Goal: Information Seeking & Learning: Learn about a topic

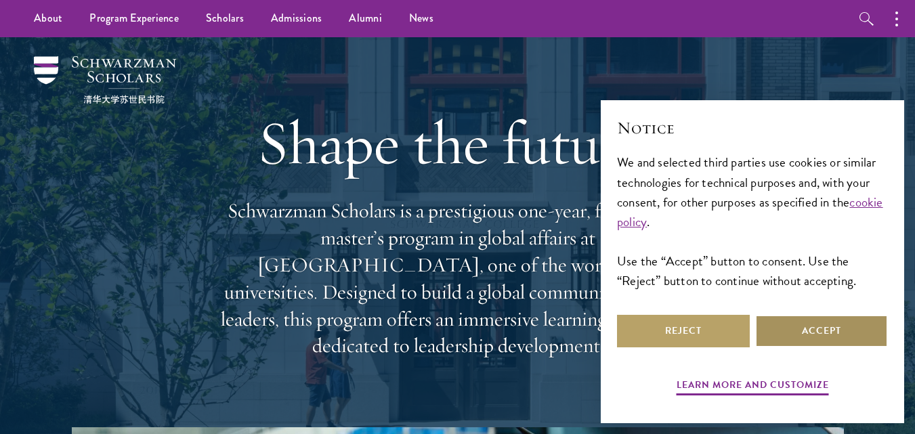
click at [811, 330] on button "Accept" at bounding box center [821, 331] width 133 height 33
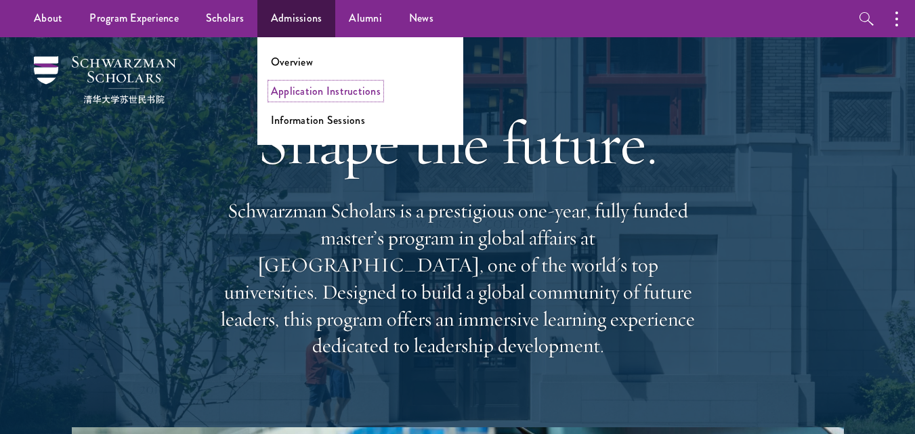
click at [286, 93] on link "Application Instructions" at bounding box center [326, 91] width 110 height 16
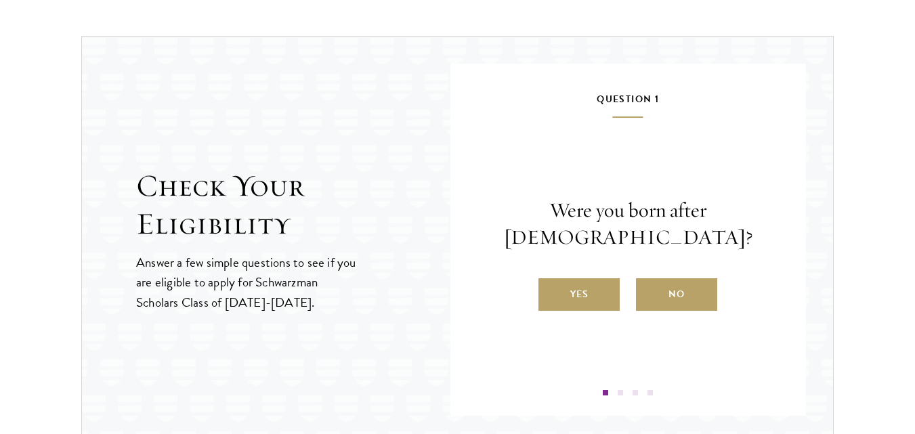
scroll to position [1414, 0]
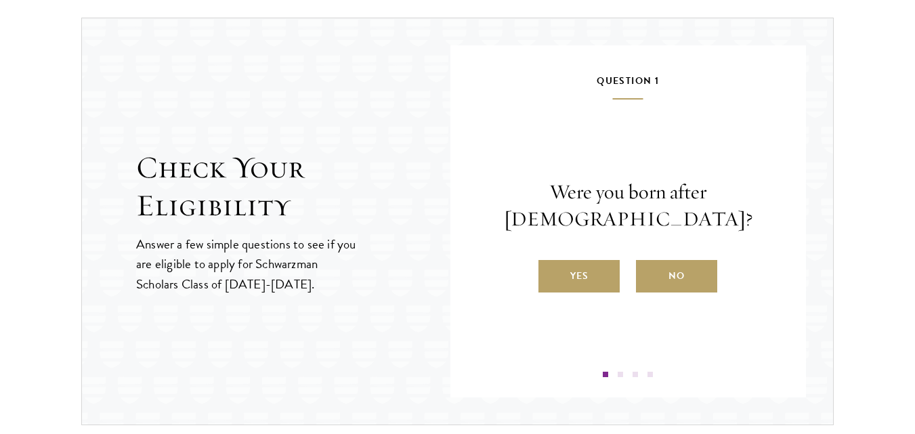
click at [887, 256] on section "Check Your Eligibility Answer a few simple questions to see if you are eligible…" at bounding box center [457, 222] width 915 height 408
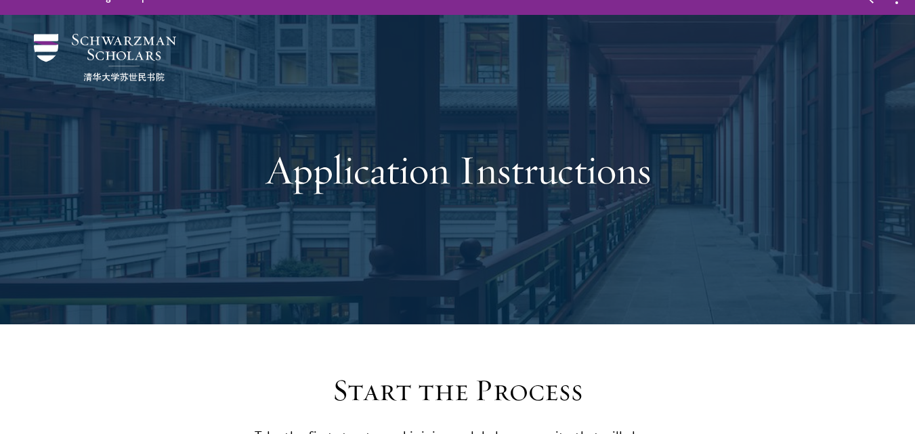
scroll to position [0, 0]
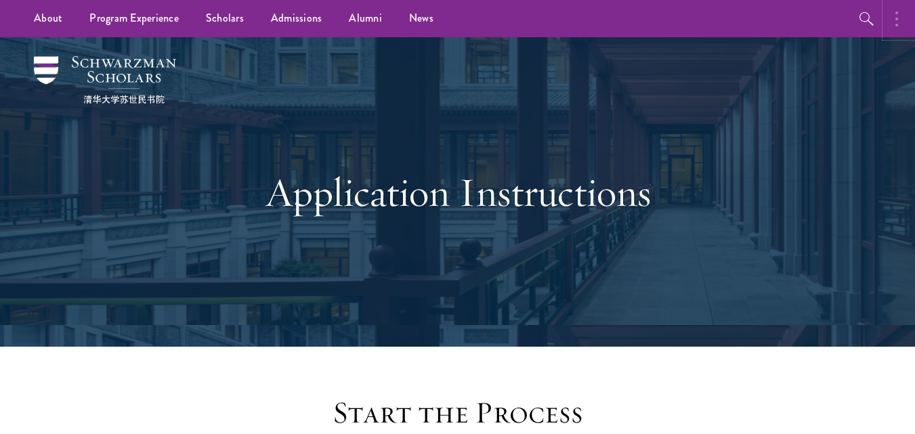
click at [895, 17] on icon "button" at bounding box center [896, 19] width 3 height 16
click at [741, 18] on button "button" at bounding box center [755, 18] width 30 height 37
click at [217, 20] on link "Scholars" at bounding box center [224, 18] width 65 height 37
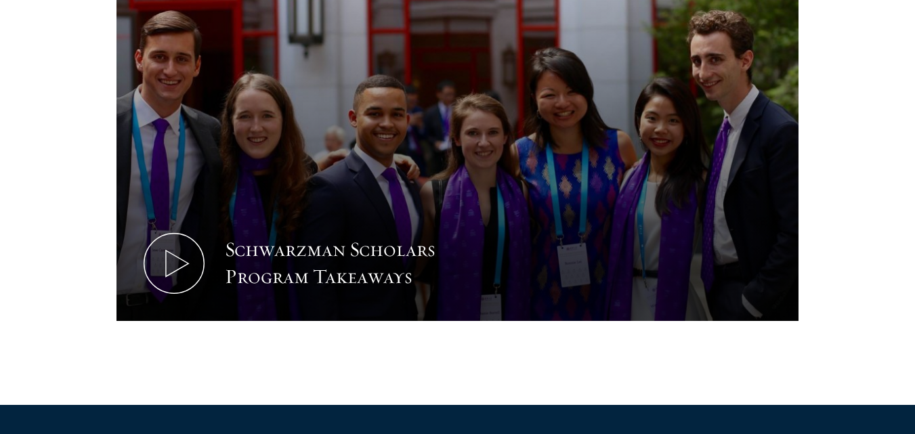
scroll to position [757, 0]
